Goal: Task Accomplishment & Management: Manage account settings

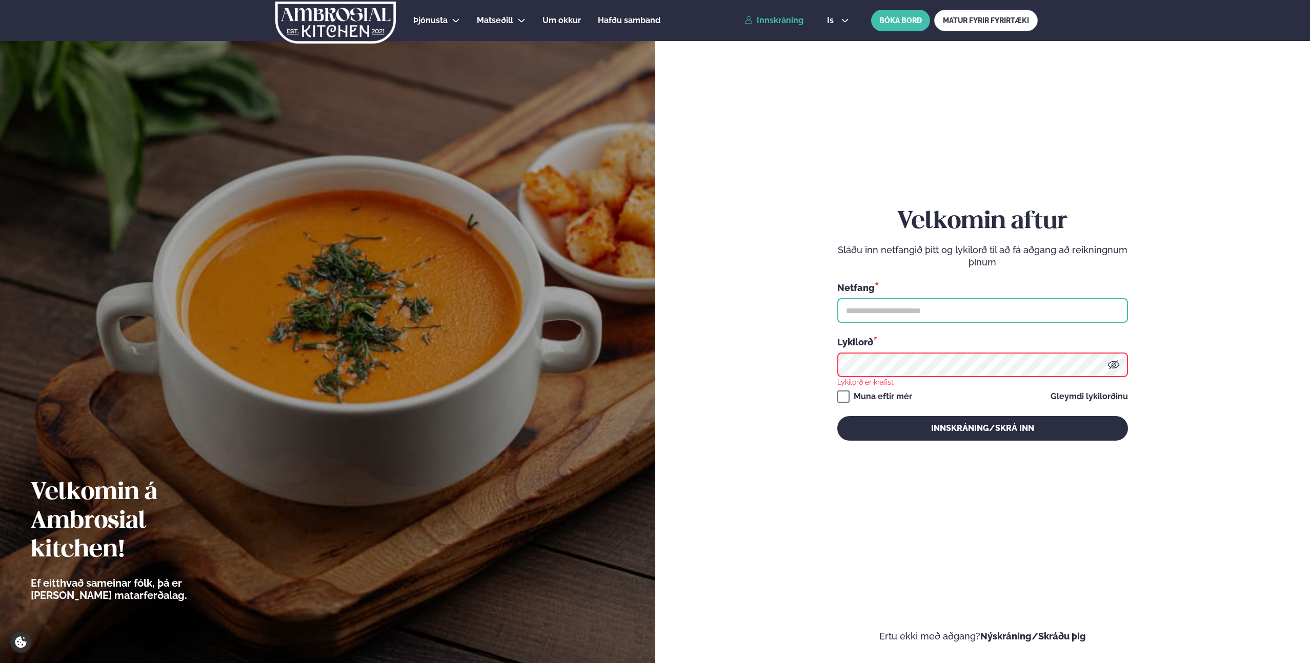
type input "**********"
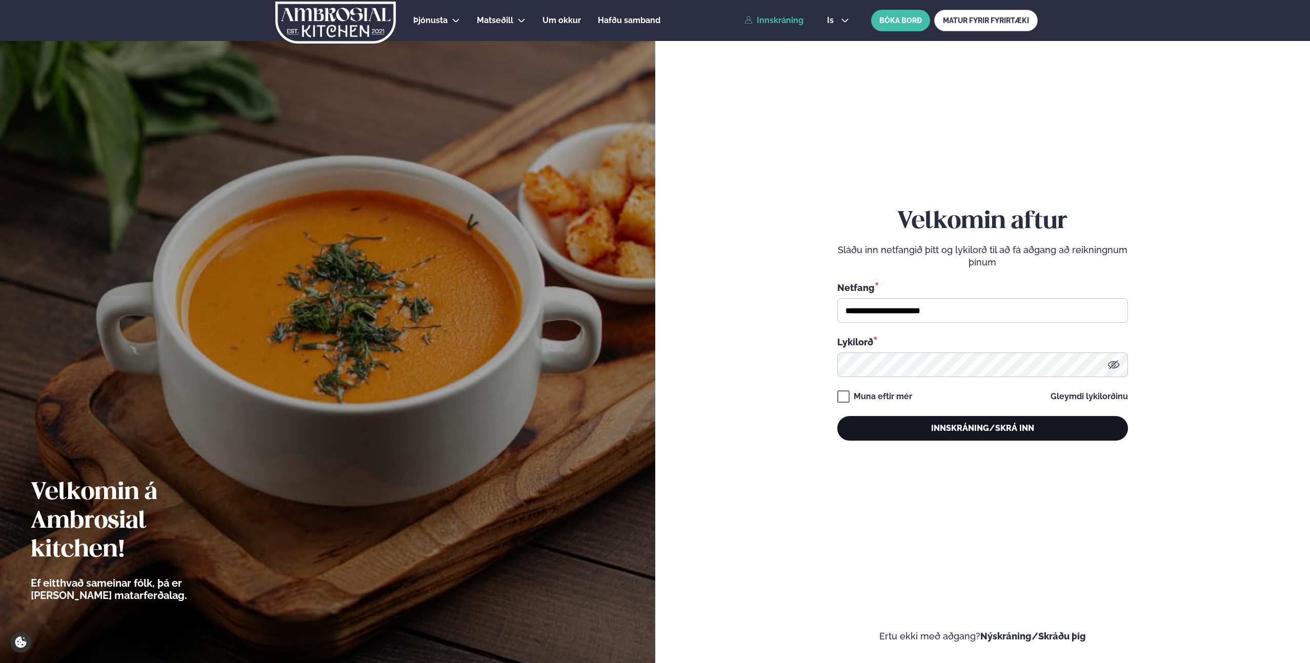
click at [907, 426] on button "Innskráning/Skrá inn" at bounding box center [982, 428] width 291 height 25
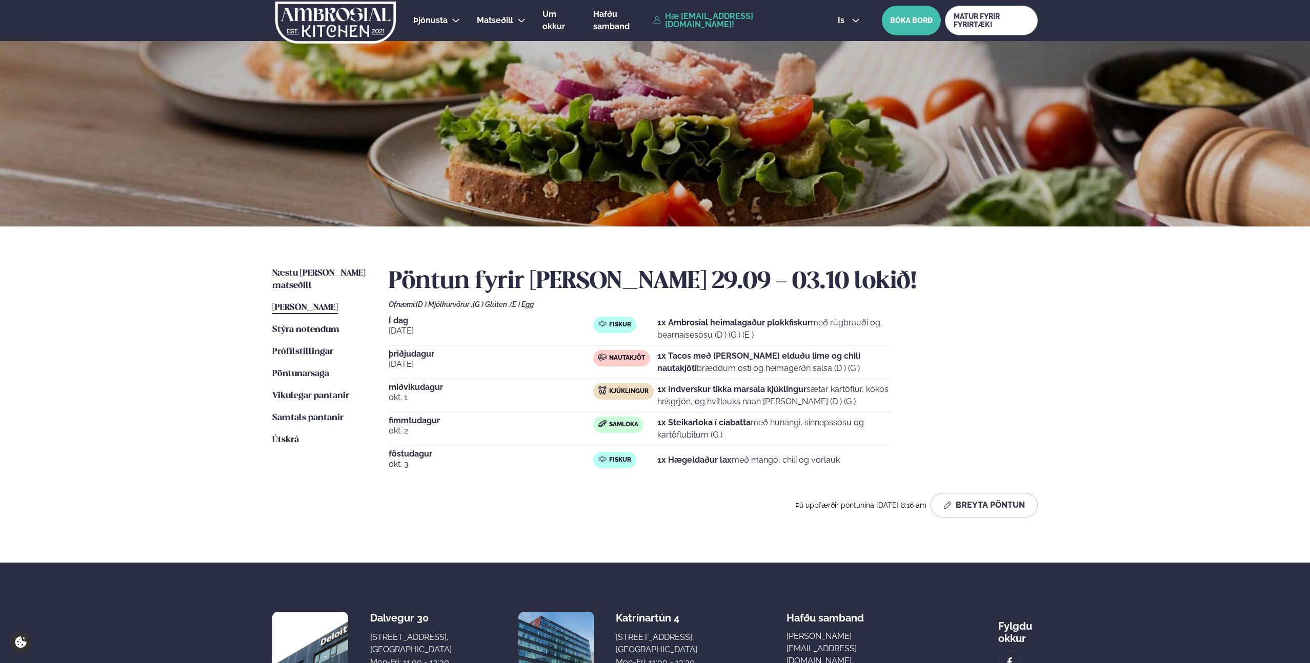
click at [662, 342] on div "Í dag [DATE] Fiskur 1x Ambrosial heimalagaður plokkfiskur með rúgbrauði og bear…" at bounding box center [640, 331] width 502 height 29
click at [671, 336] on p "1x Ambrosial heimalagaður plokkfiskur með rúgbrauði og bearnaisesósu (D ) (G ) …" at bounding box center [774, 329] width 234 height 25
drag, startPoint x: 671, startPoint y: 336, endPoint x: 682, endPoint y: 334, distance: 10.4
click at [672, 335] on p "1x Ambrosial heimalagaður plokkfiskur með rúgbrauði og bearnaisesósu (D ) (G ) …" at bounding box center [774, 329] width 234 height 25
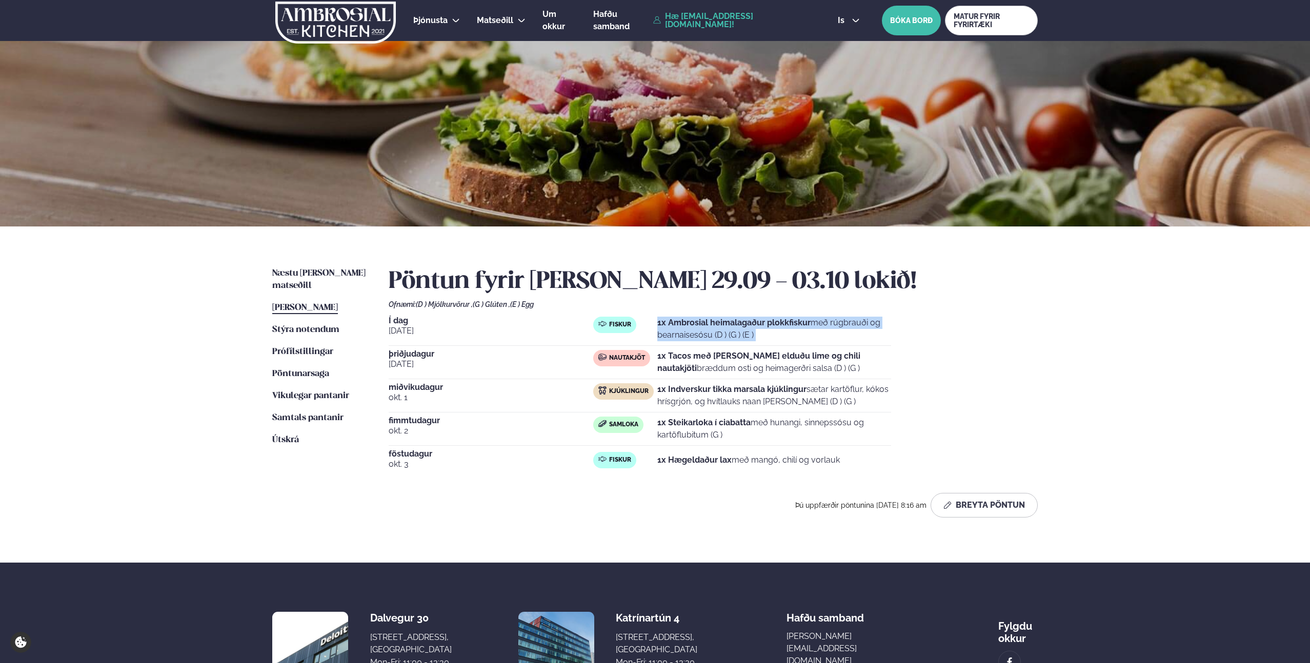
click at [682, 334] on p "1x Ambrosial heimalagaður plokkfiskur með rúgbrauði og bearnaisesósu (D ) (G ) …" at bounding box center [774, 329] width 234 height 25
